Goal: Task Accomplishment & Management: Manage account settings

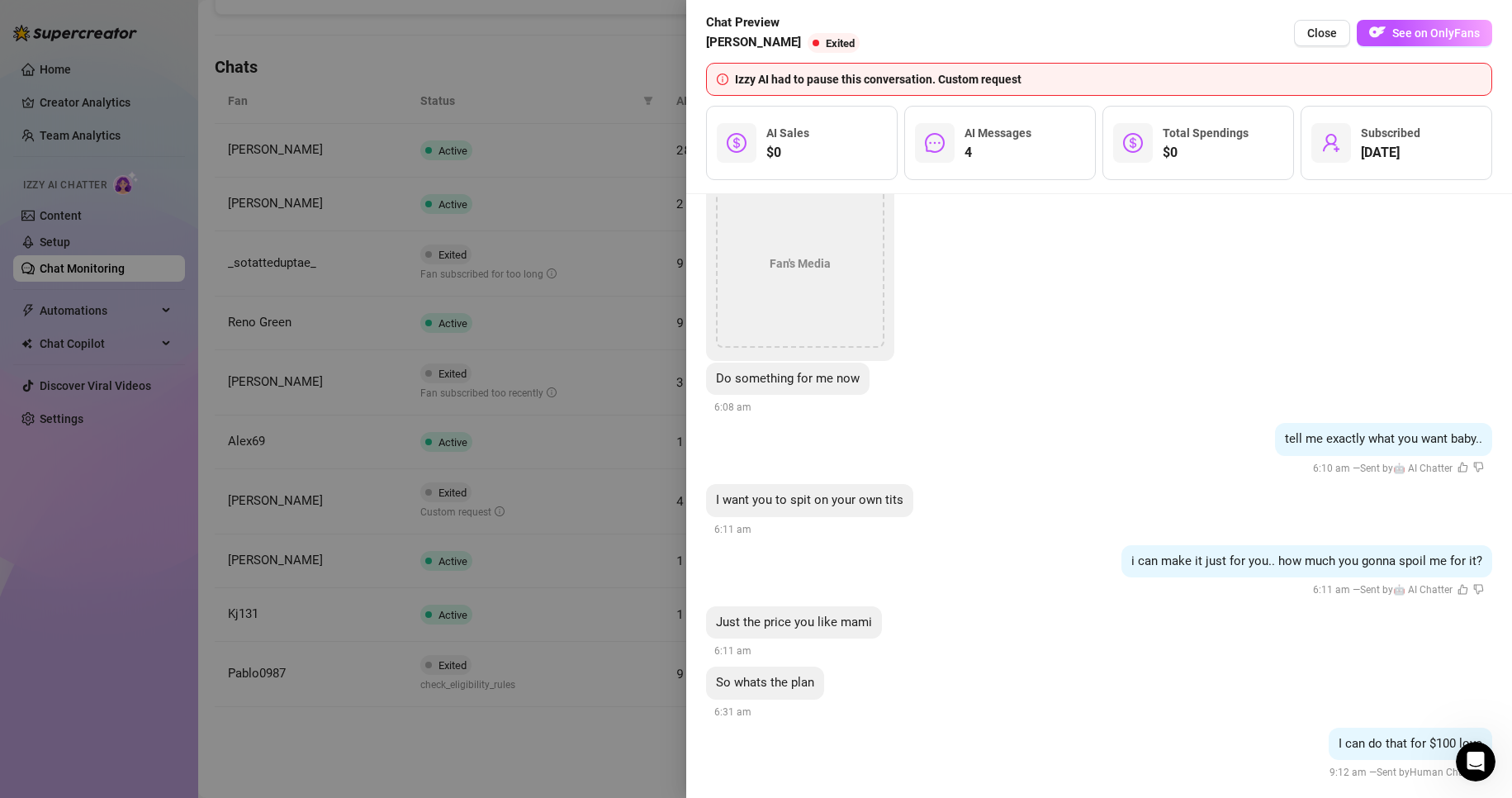
scroll to position [329, 0]
click at [1321, 30] on span "Close" at bounding box center [1323, 32] width 30 height 13
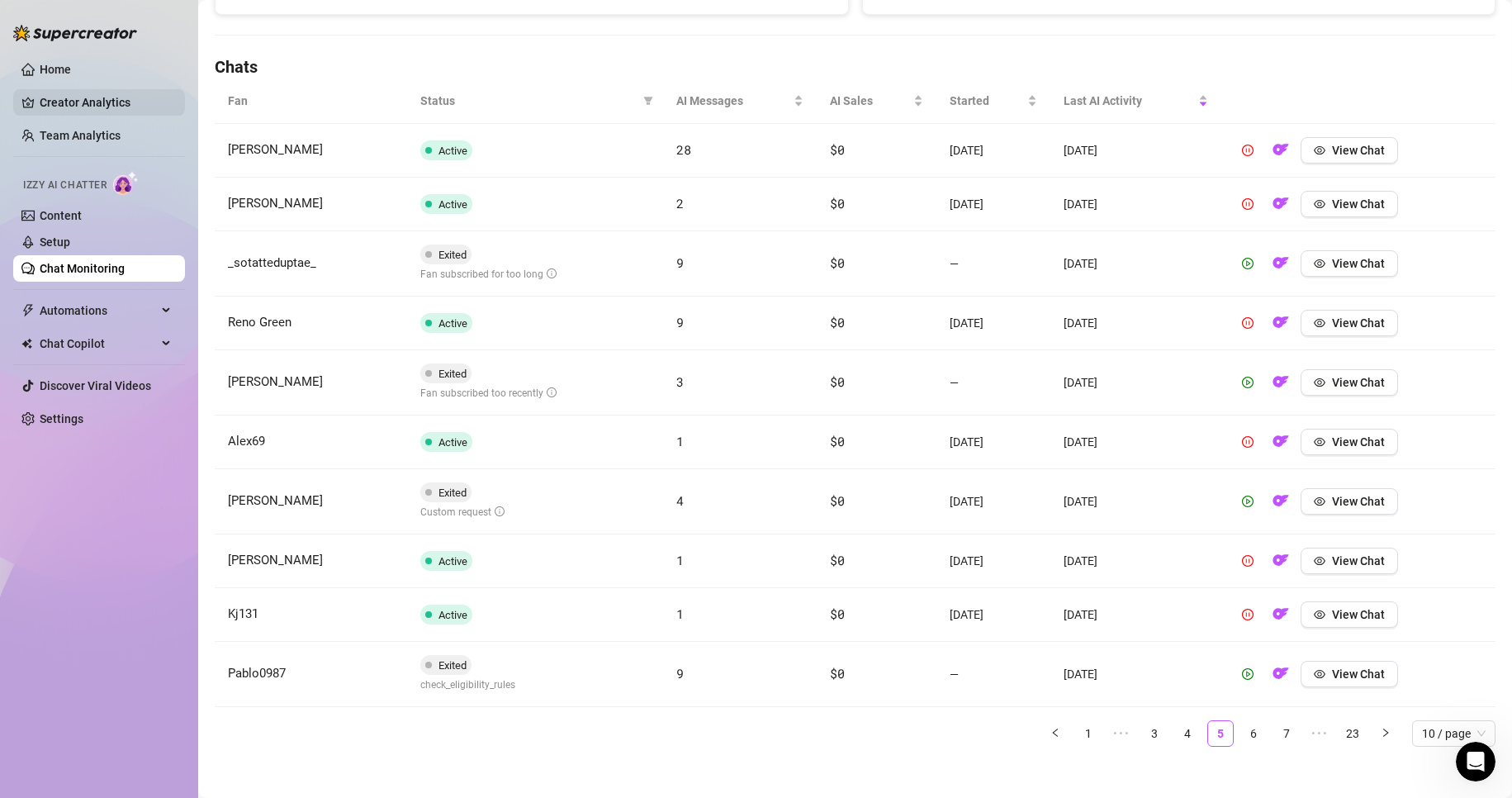
click at [124, 101] on link "Creator Analytics" at bounding box center [105, 103] width 132 height 26
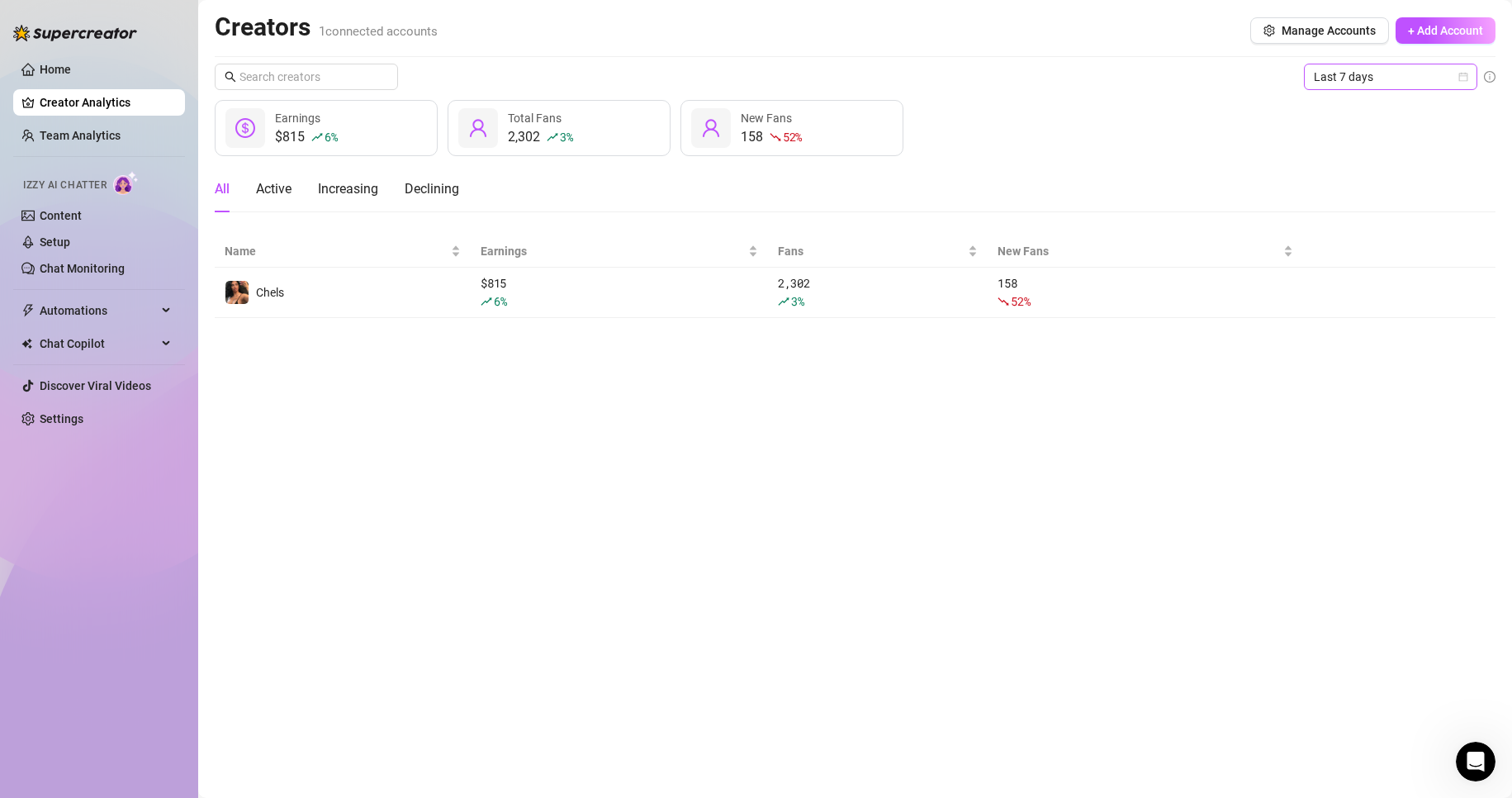
click at [1394, 82] on span "Last 7 days" at bounding box center [1390, 76] width 153 height 25
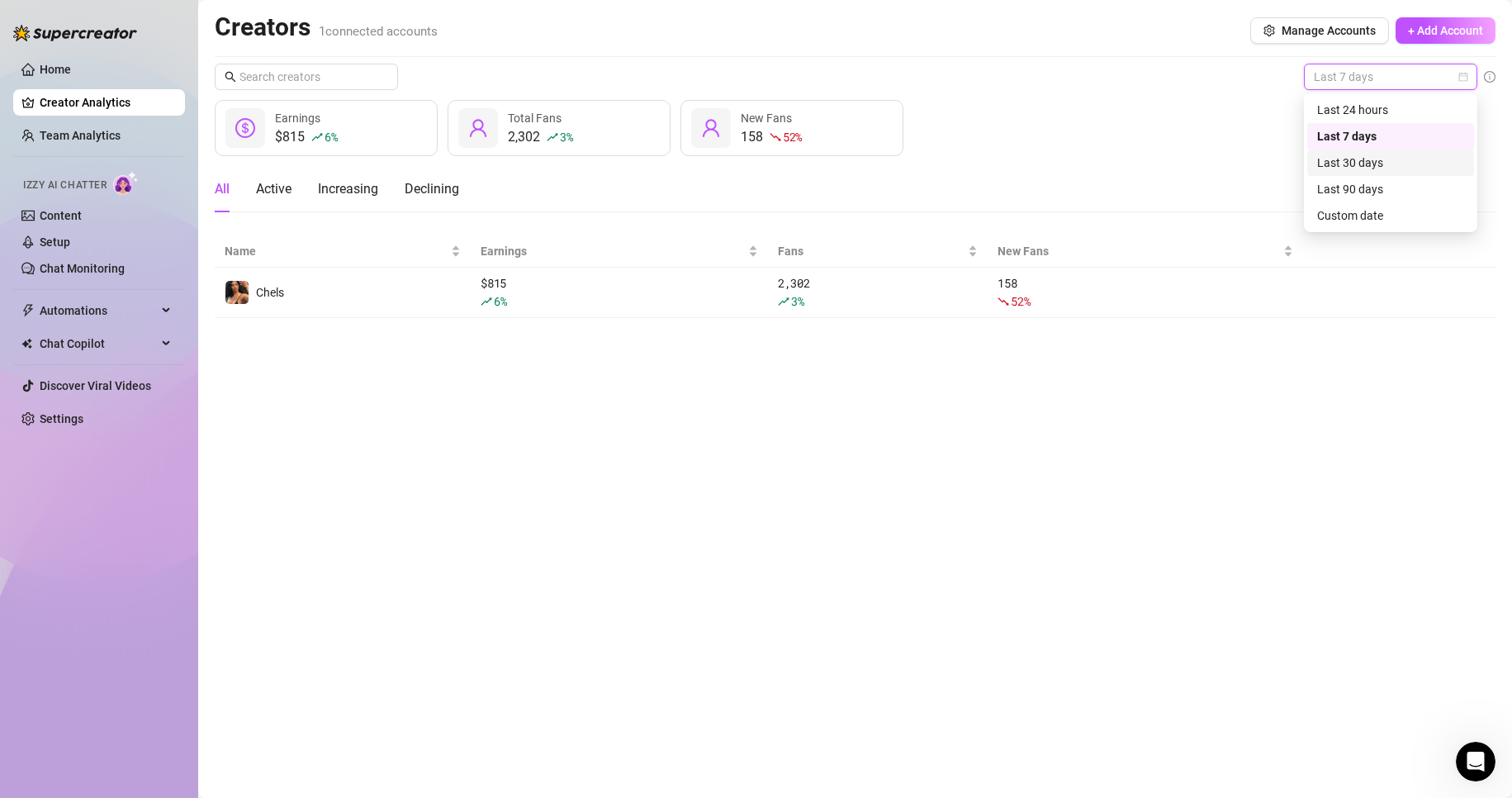
click at [1424, 164] on div "Last 30 days" at bounding box center [1391, 162] width 147 height 18
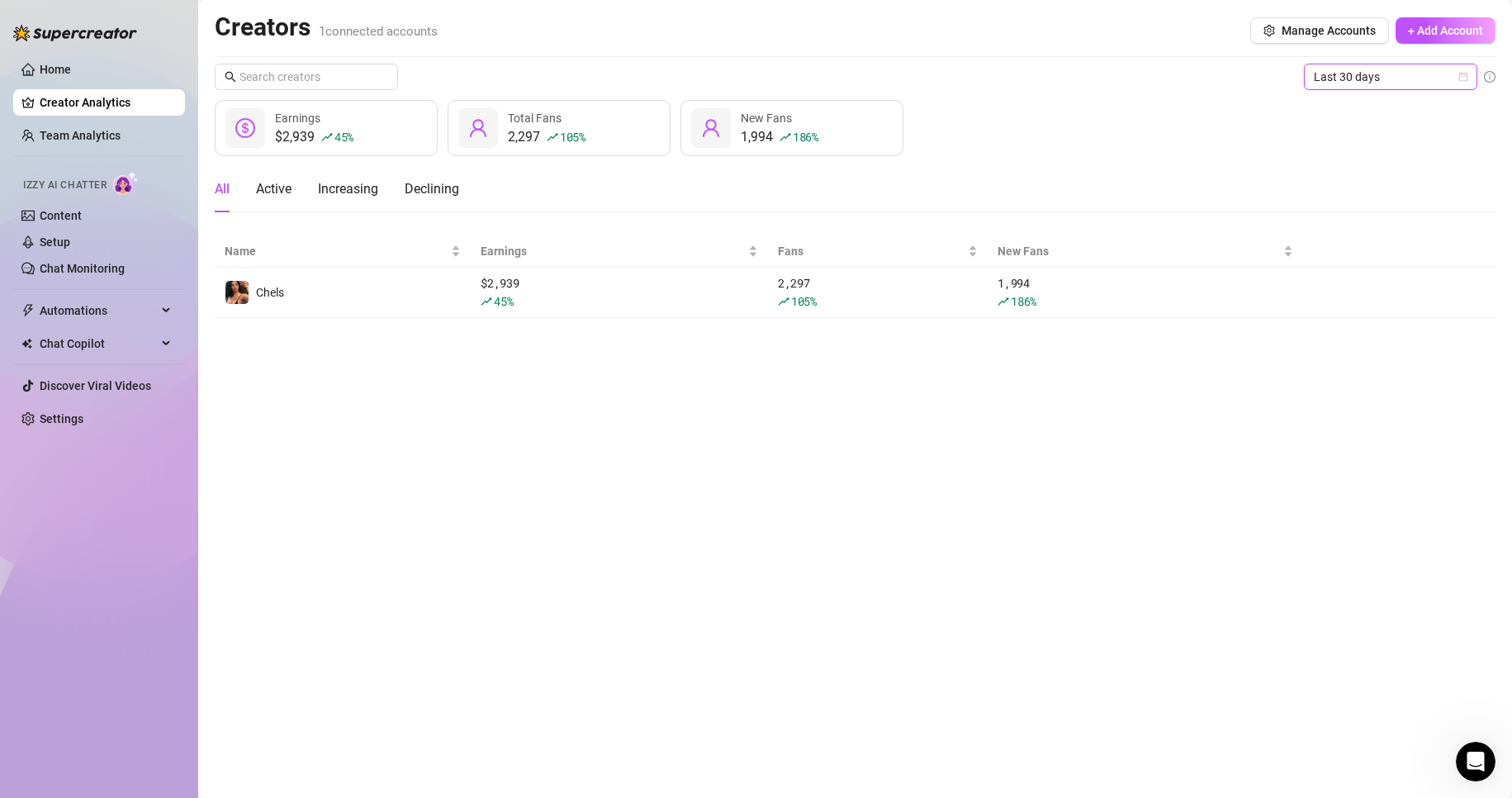
click at [1384, 75] on span "Last 30 days" at bounding box center [1390, 76] width 153 height 25
click at [1395, 137] on div "Last 7 days" at bounding box center [1391, 136] width 147 height 18
click at [1395, 137] on div "Earnings Total Fans New Fans" at bounding box center [855, 128] width 1281 height 56
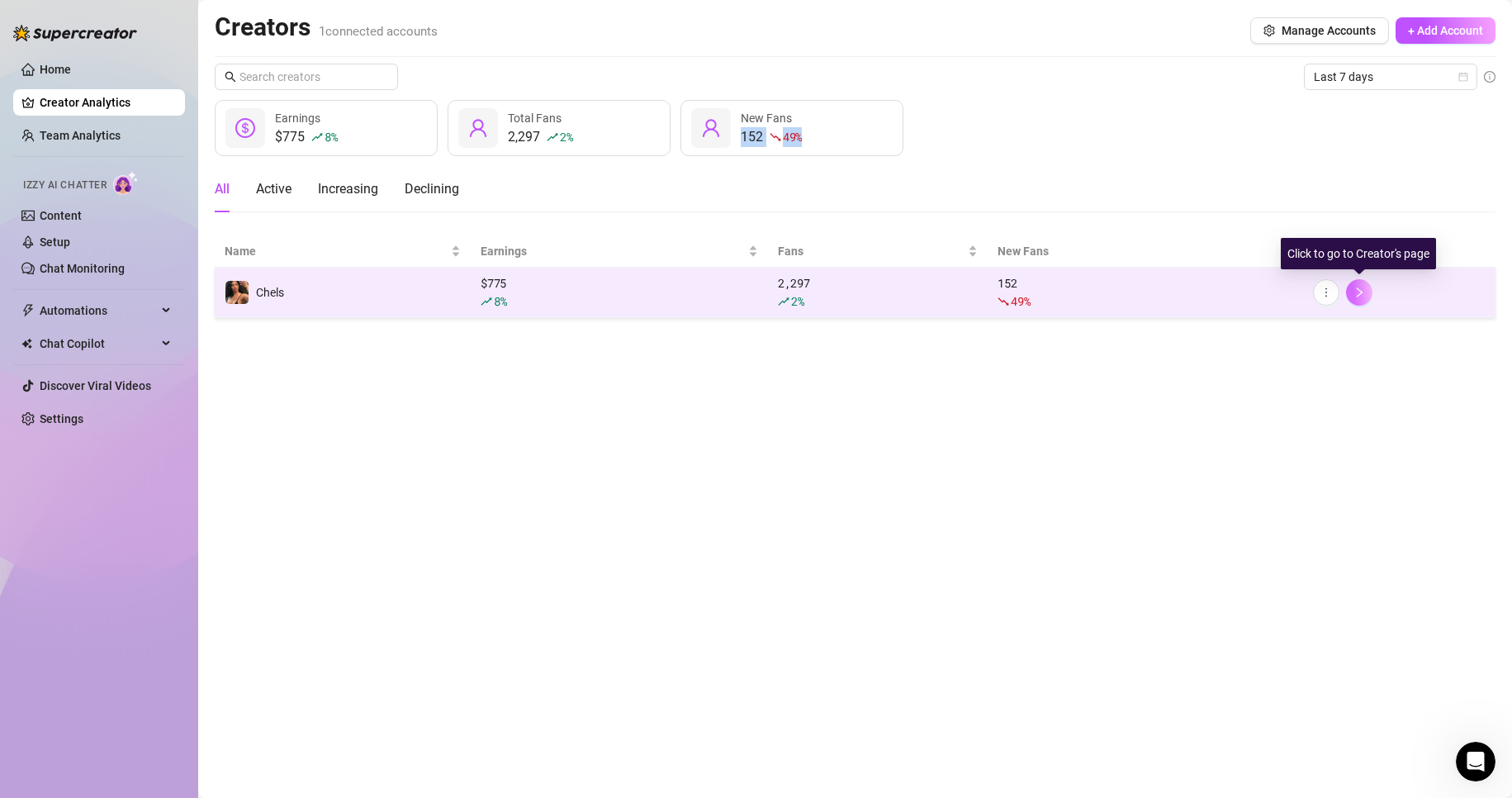
click at [1359, 292] on icon "right" at bounding box center [1359, 292] width 11 height 11
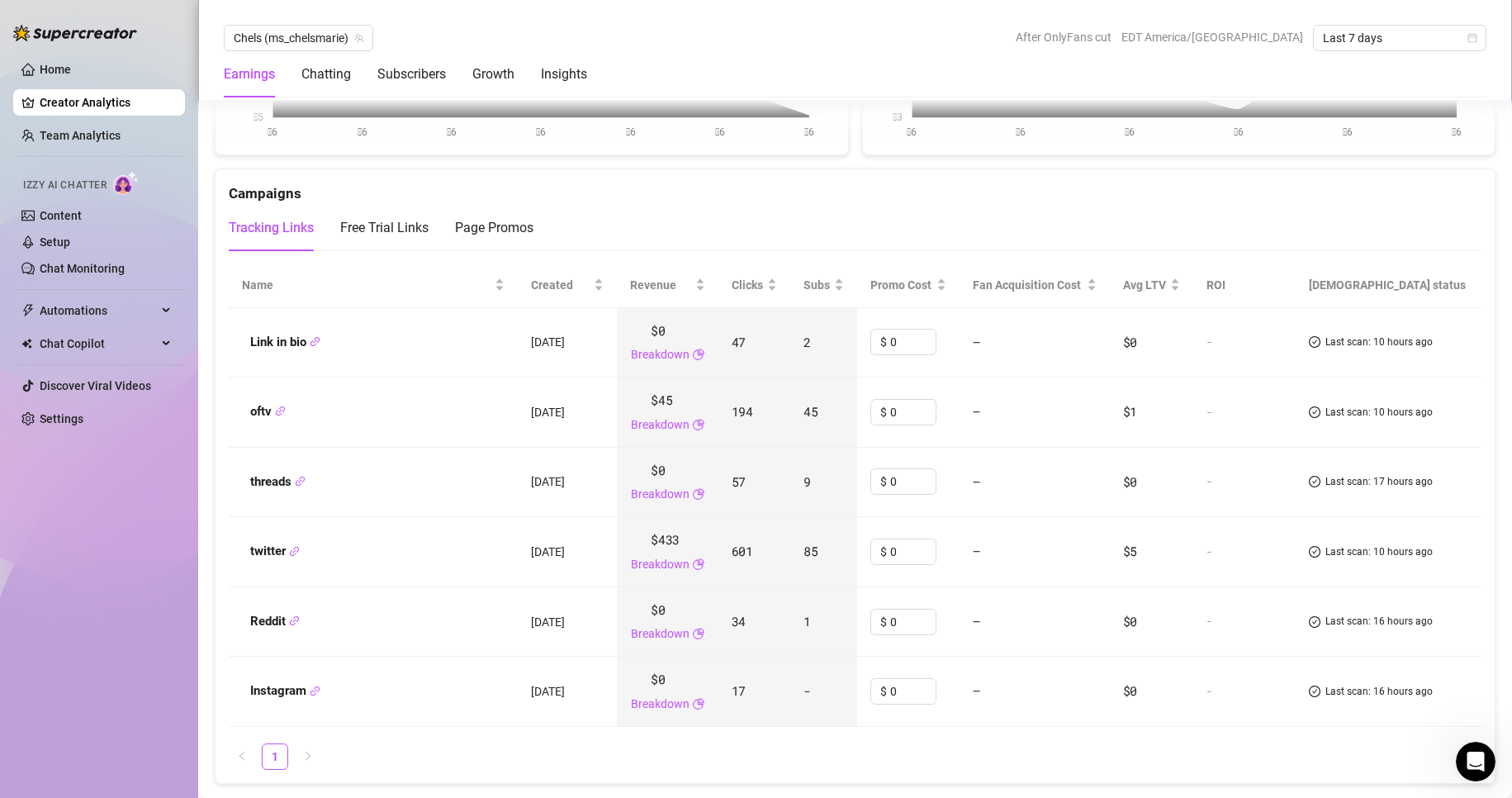
scroll to position [1877, 0]
click at [870, 218] on div "Tracking Links Free Trial Links Page Promos" at bounding box center [855, 229] width 1253 height 46
